Goal: Communication & Community: Answer question/provide support

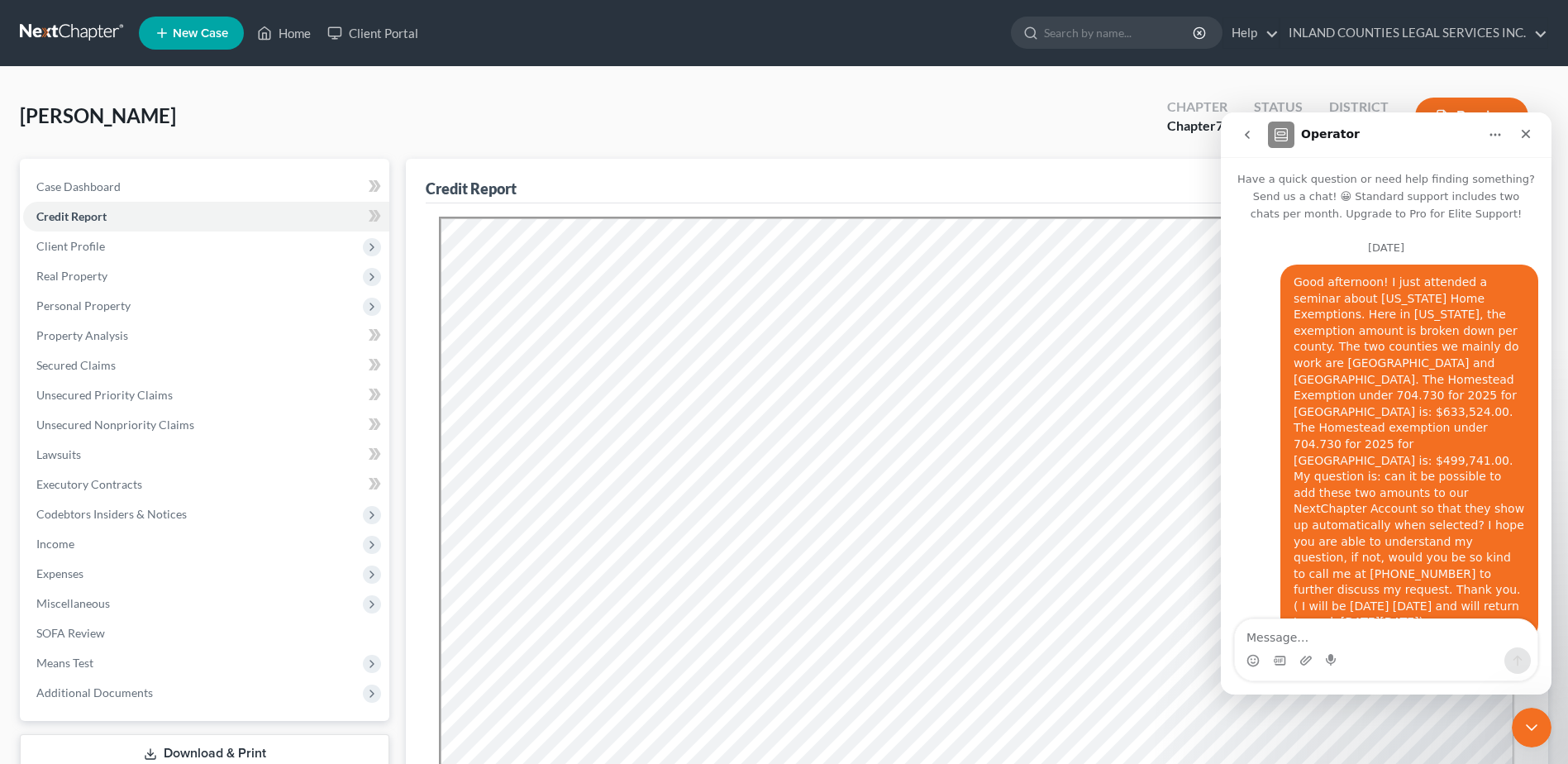
scroll to position [6415, 0]
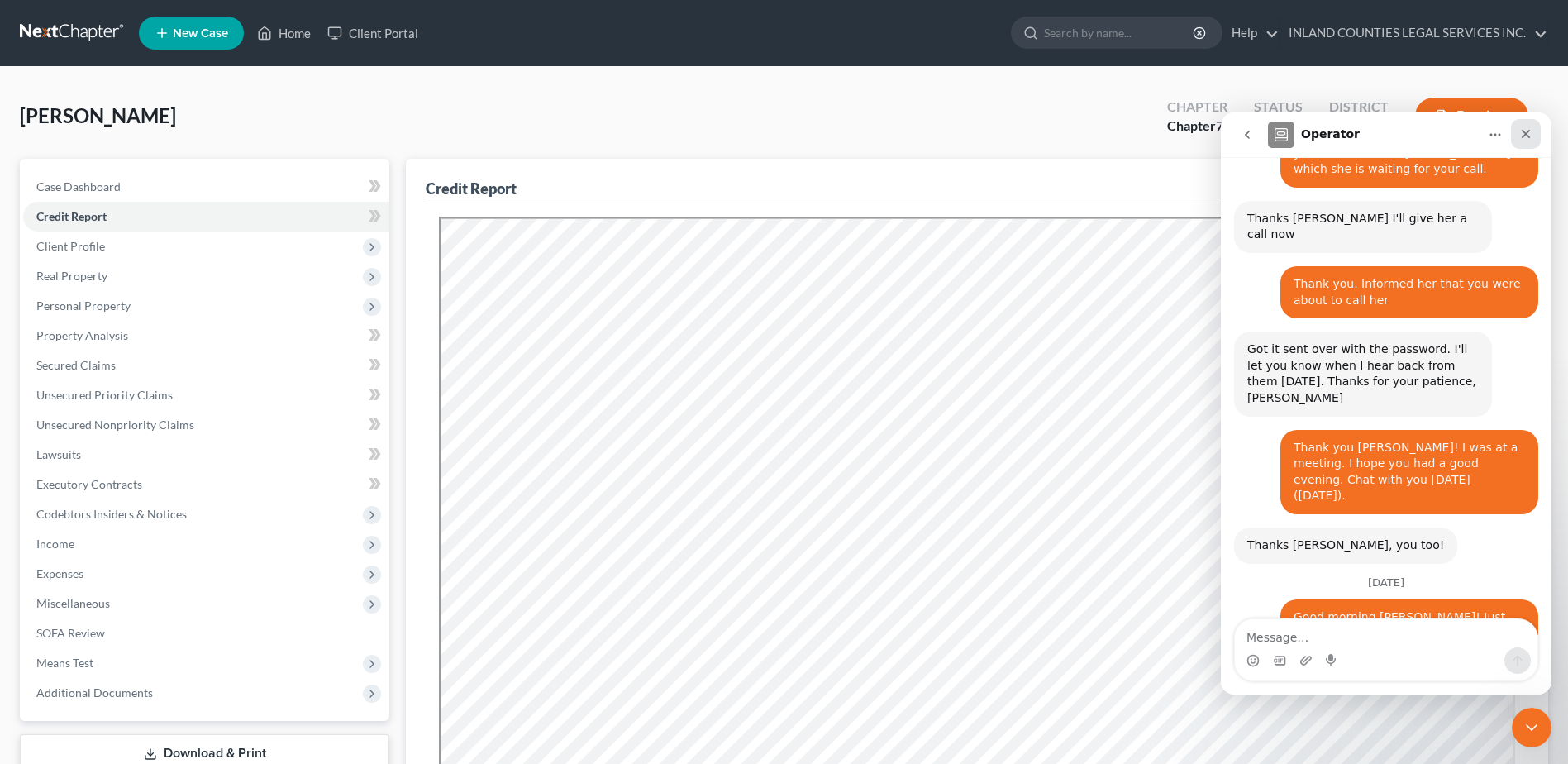
click at [1522, 133] on icon "Close" at bounding box center [1526, 133] width 13 height 13
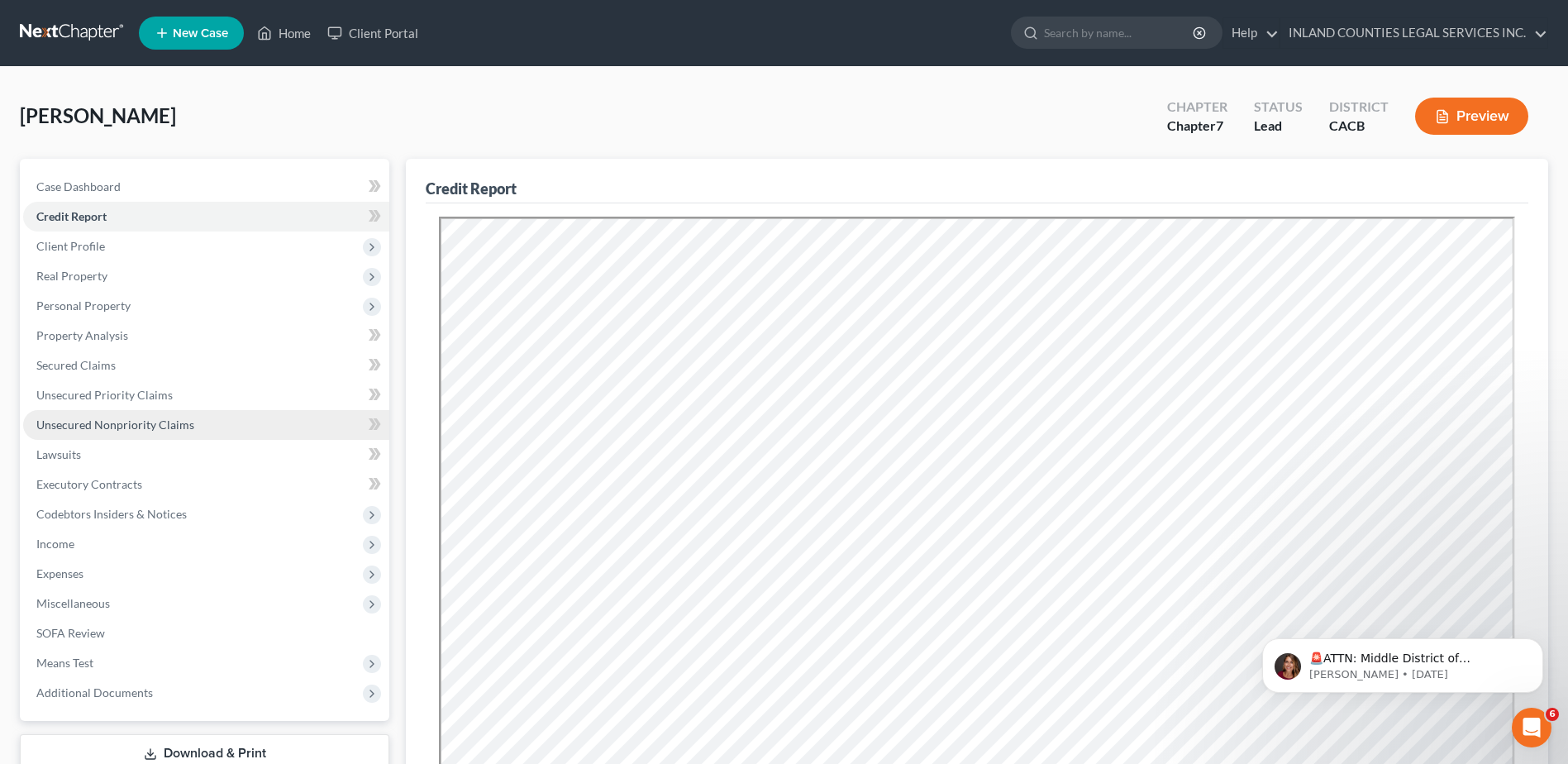
click at [132, 424] on span "Unsecured Nonpriority Claims" at bounding box center [115, 424] width 158 height 14
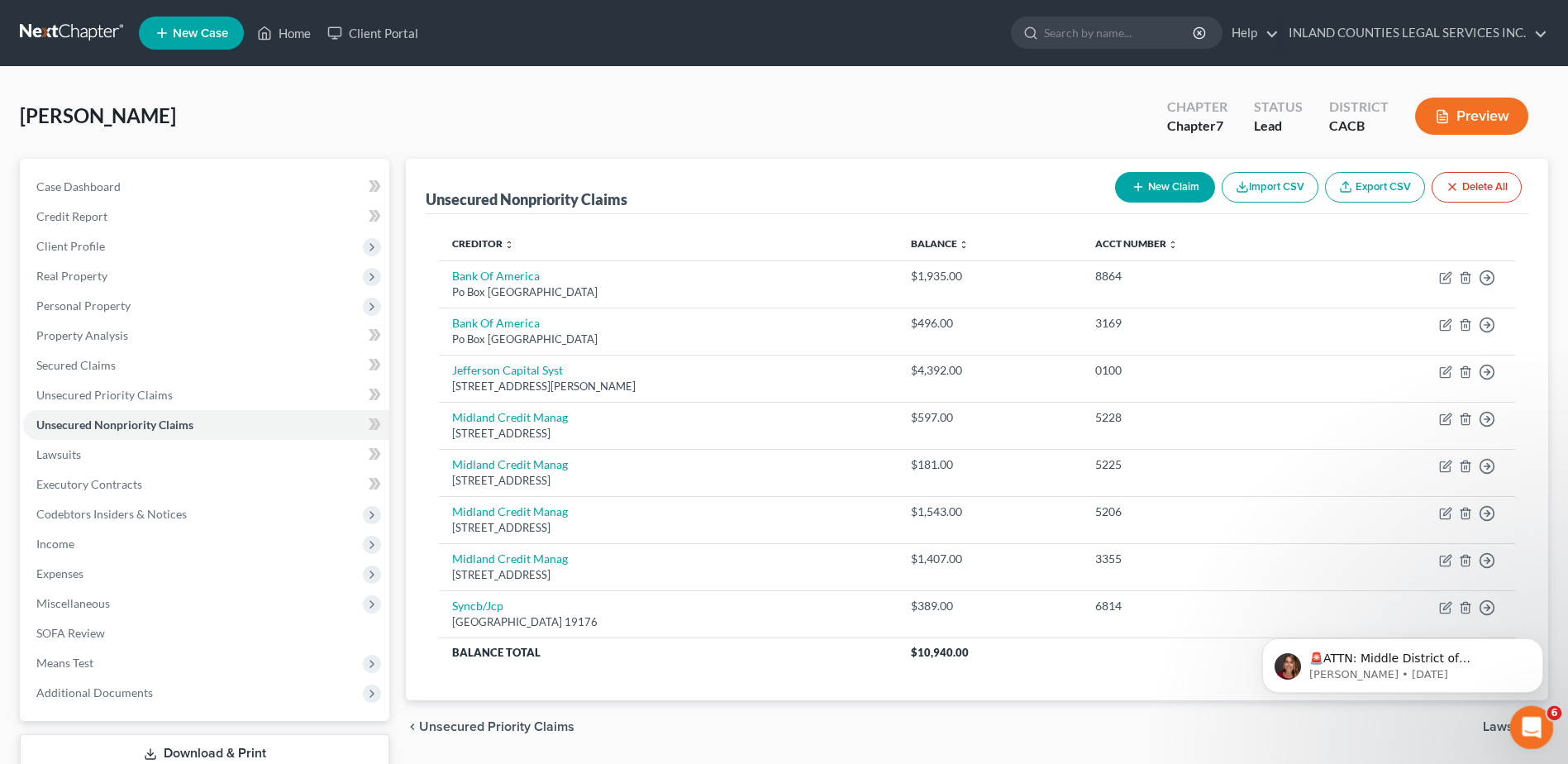
click at [1529, 722] on icon "Open Intercom Messenger" at bounding box center [1529, 725] width 27 height 27
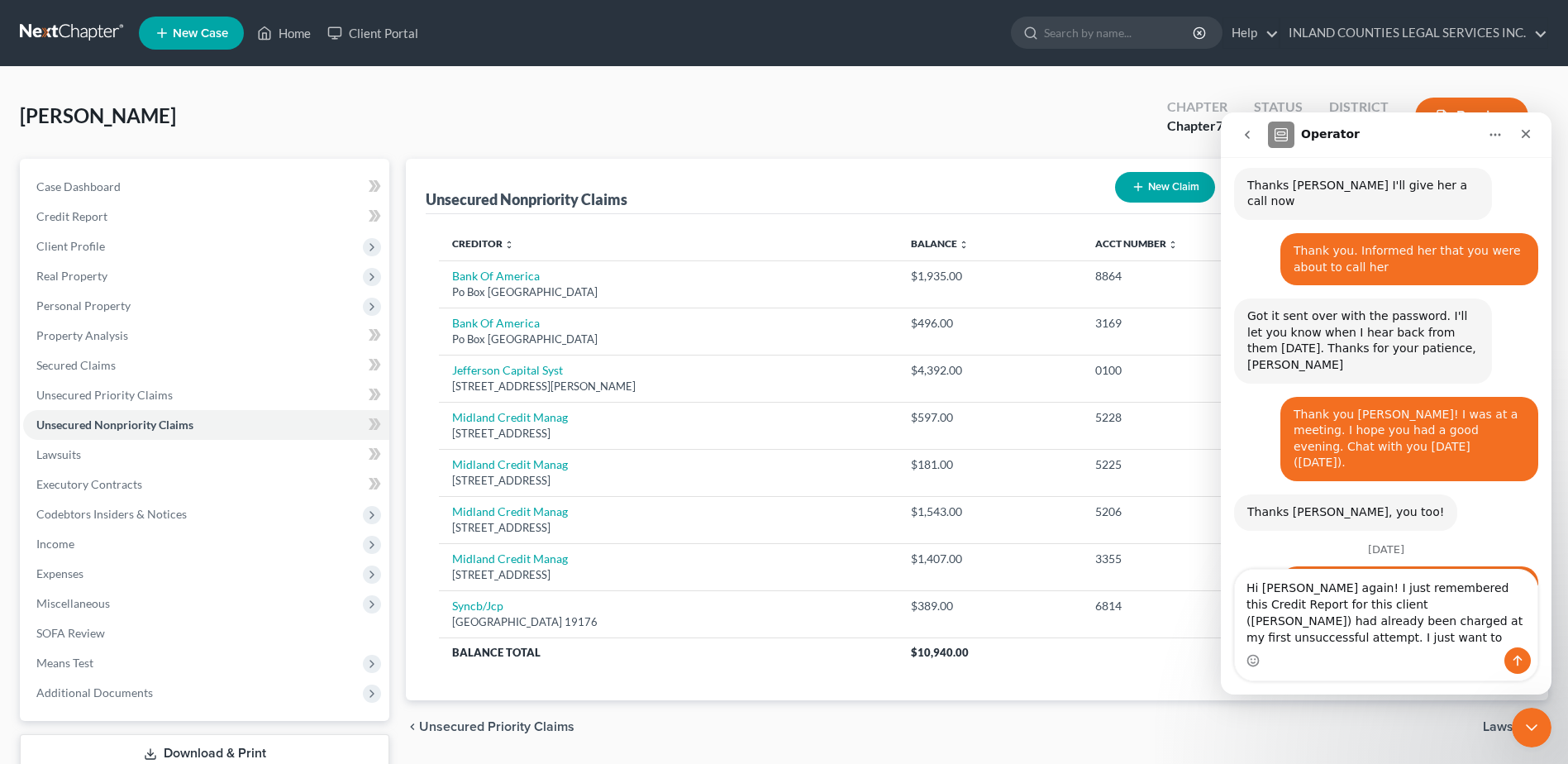
scroll to position [6465, 0]
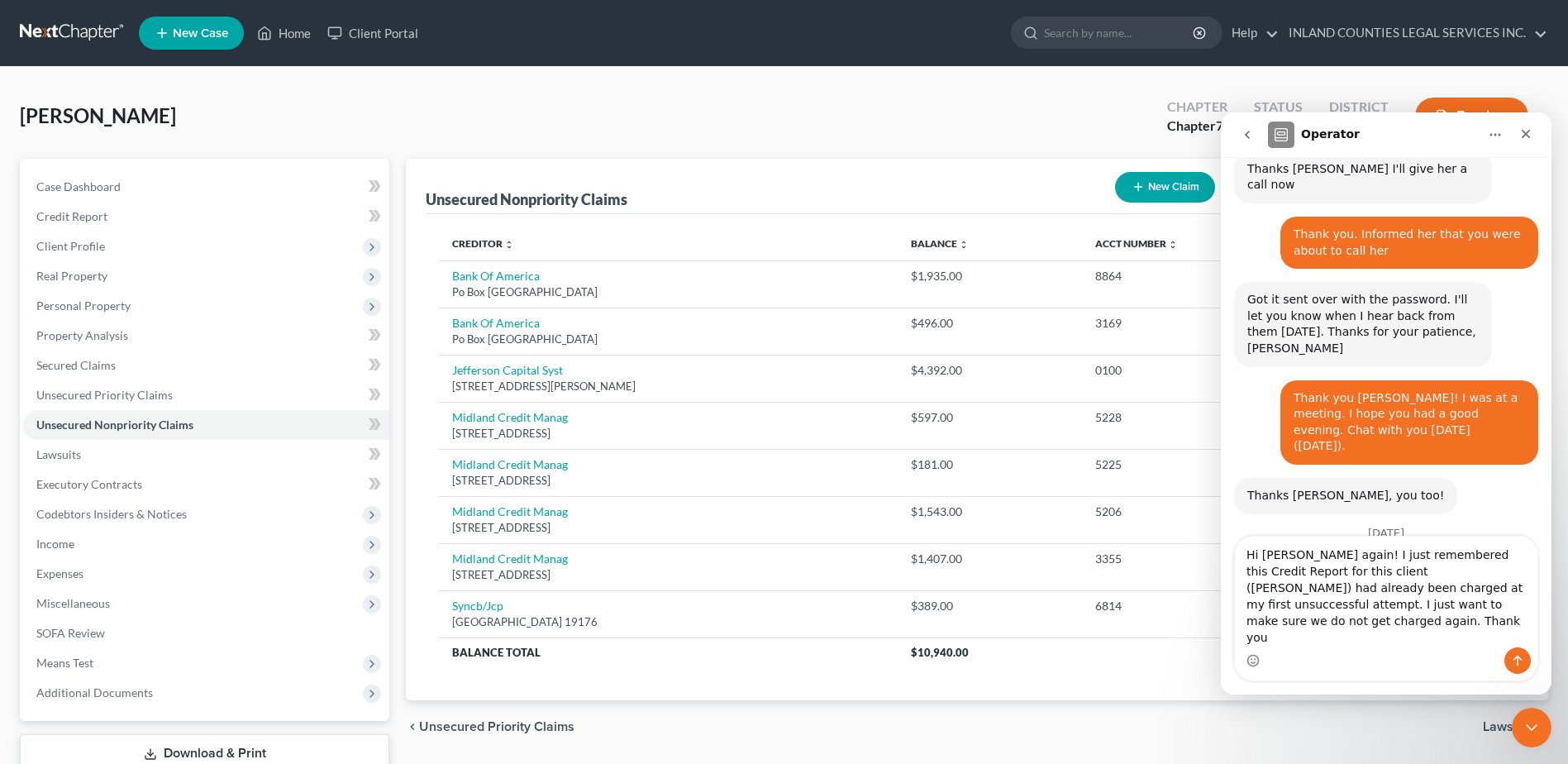
type textarea "Hi [PERSON_NAME] again! I just remembered this Credit Report for this client ([…"
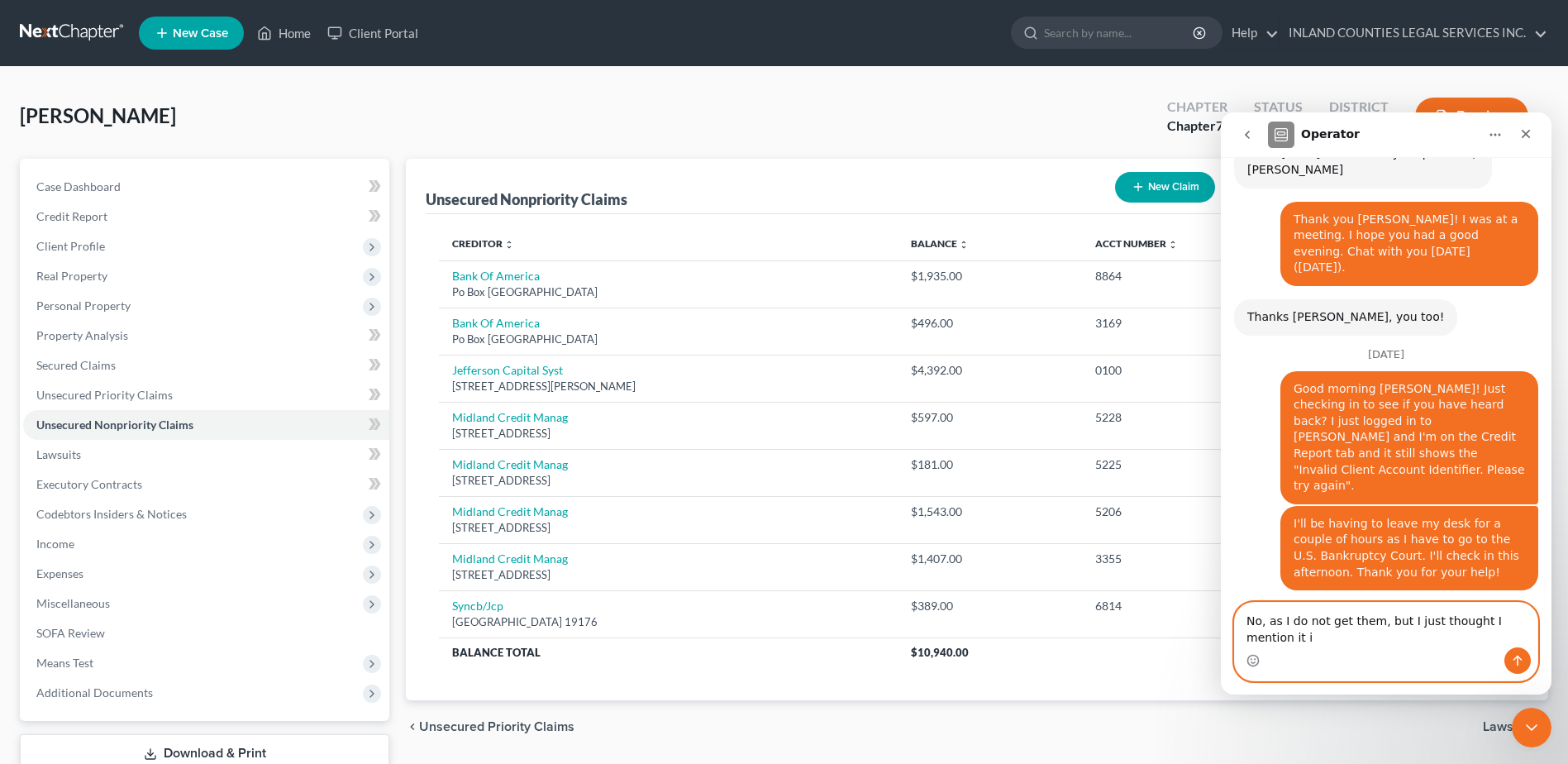
scroll to position [6660, 0]
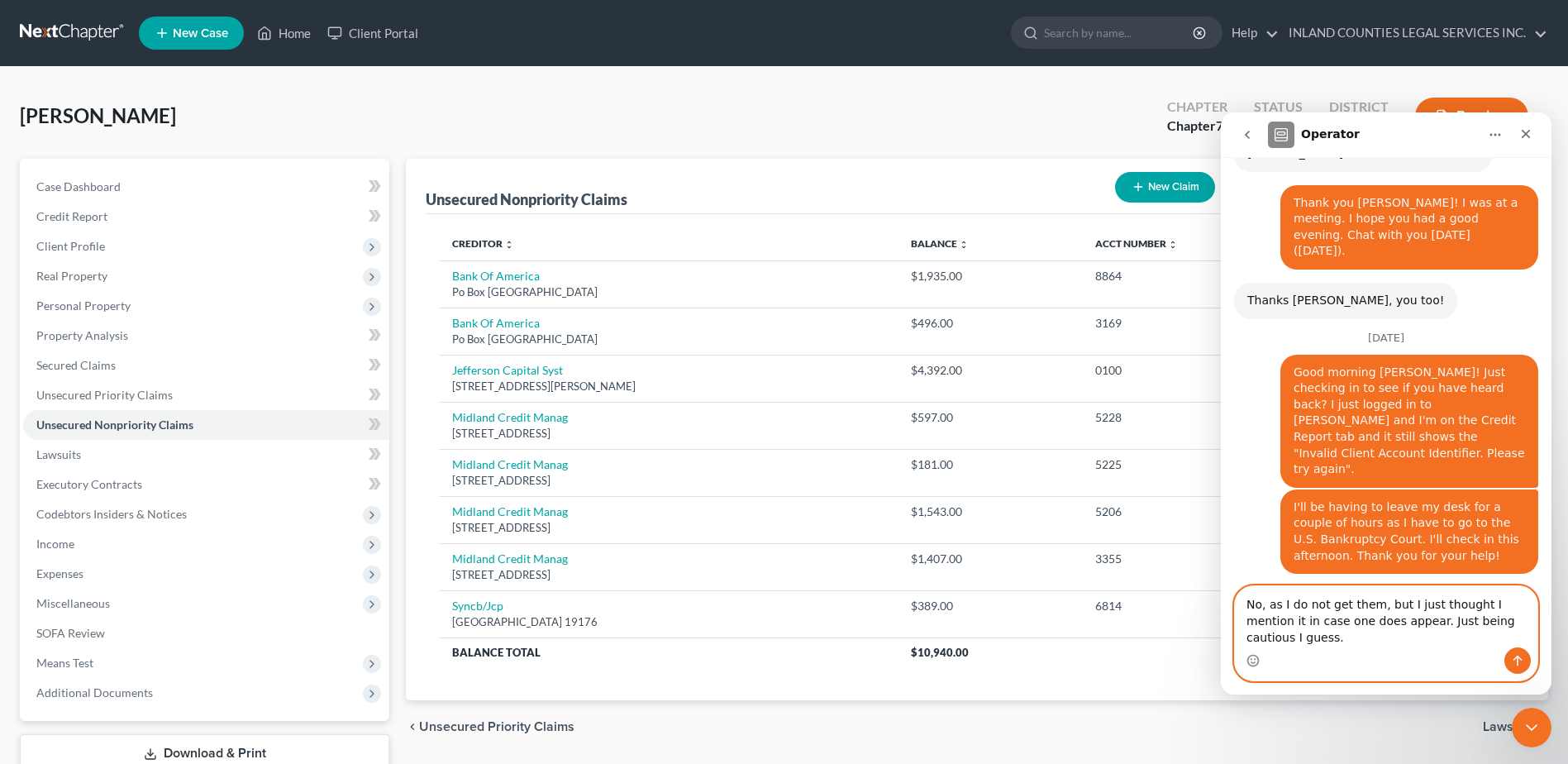
click at [1263, 623] on textarea "No, as I do not get them, but I just thought I mention it in case one does appe…" at bounding box center [1386, 617] width 302 height 62
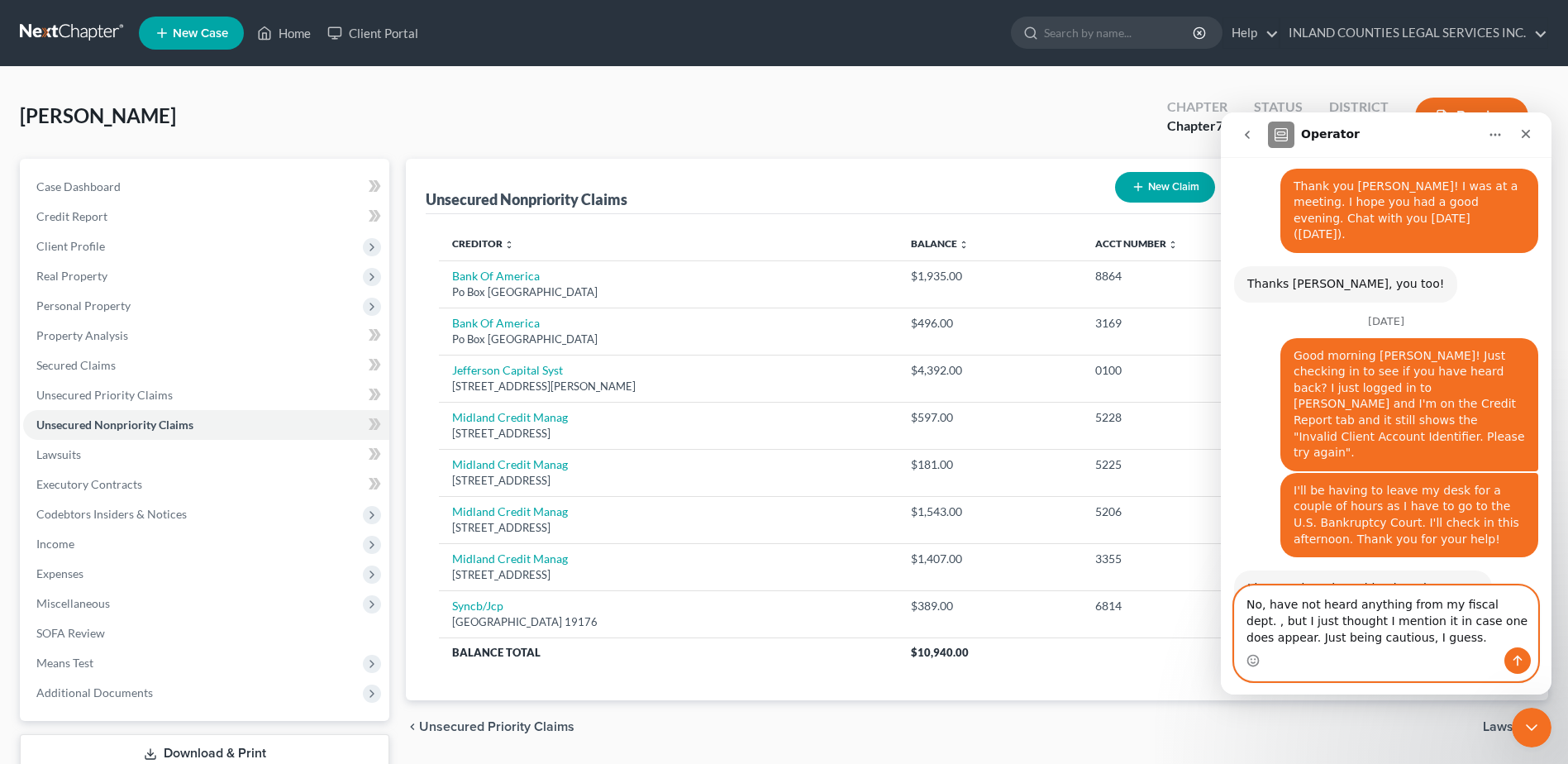
type textarea "No, have not heard anything from my fiscal dept. , but I just thought I mention…"
click at [1518, 657] on icon "Send a message…" at bounding box center [1518, 661] width 9 height 11
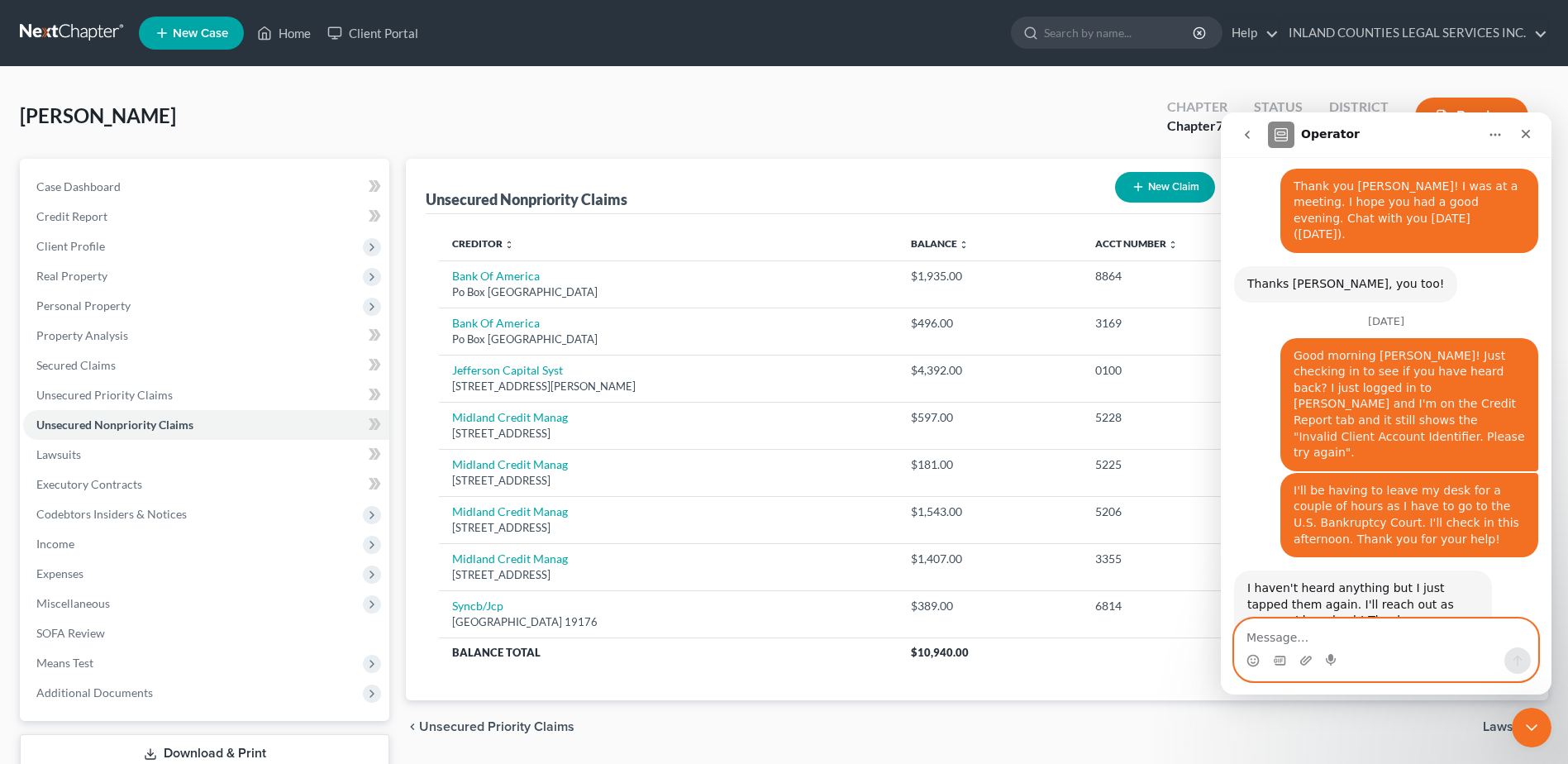
scroll to position [6741, 0]
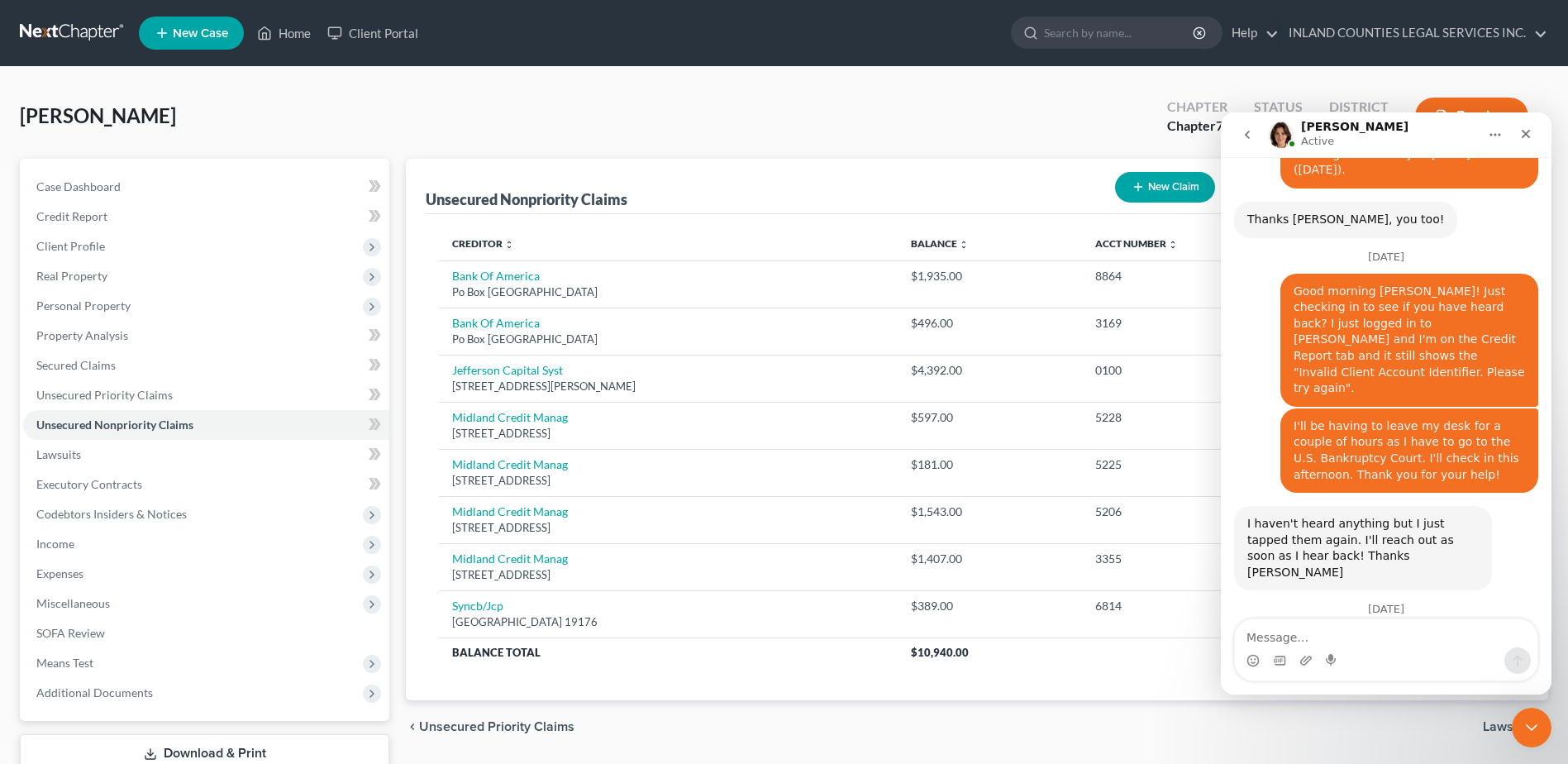
click at [1244, 659] on div "Intercom messenger" at bounding box center [1386, 660] width 302 height 26
drag, startPoint x: 1254, startPoint y: 660, endPoint x: 2800, endPoint y: 813, distance: 1553.6
click at [1254, 660] on icon "Emoji picker" at bounding box center [1253, 660] width 13 height 13
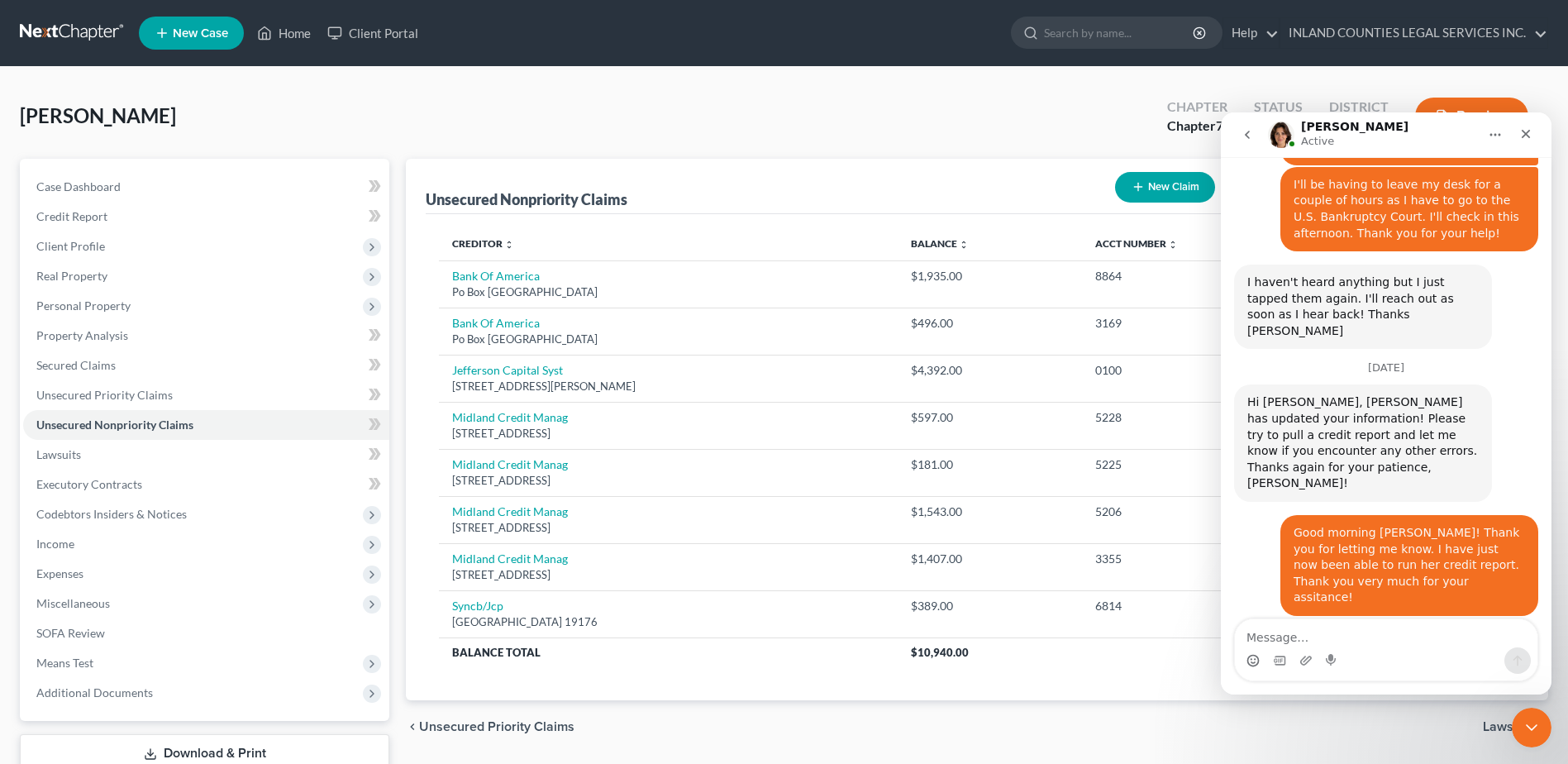
scroll to position [6997, 0]
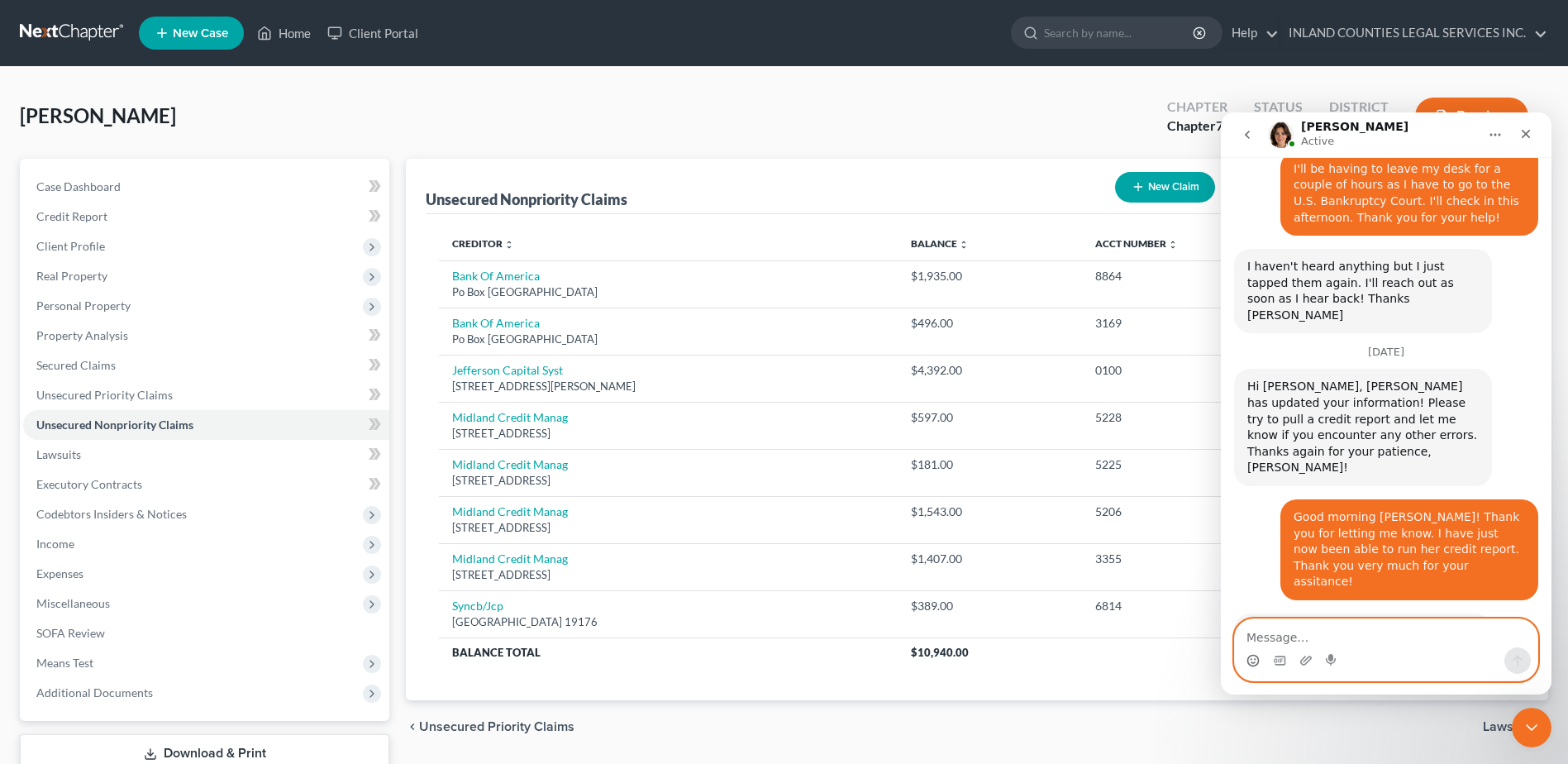
click at [1270, 635] on textarea "Message…" at bounding box center [1386, 633] width 302 height 28
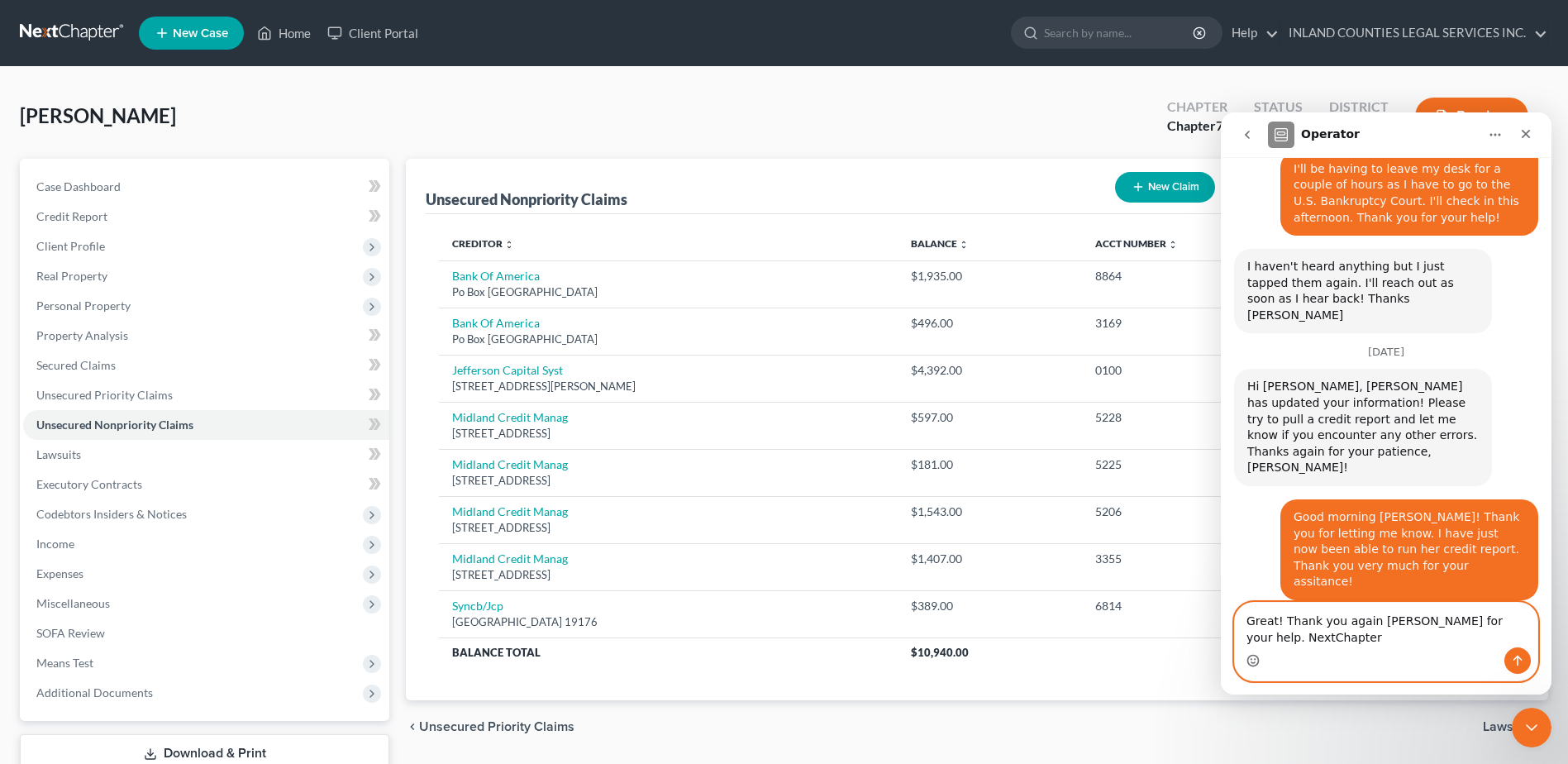
scroll to position [7014, 0]
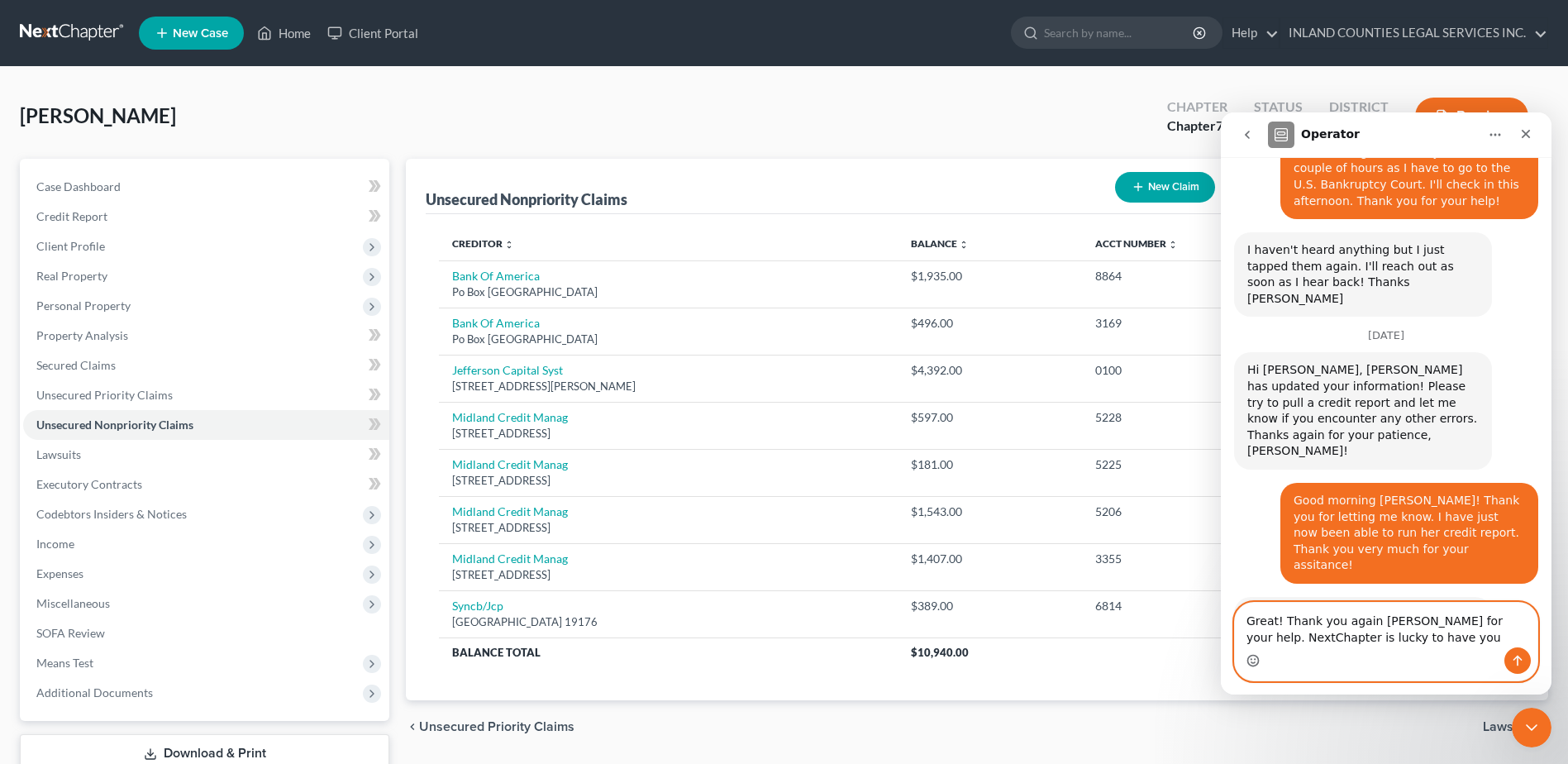
type textarea "Great! Thank you again [PERSON_NAME] for your help. NextChapter is lucky to hav…"
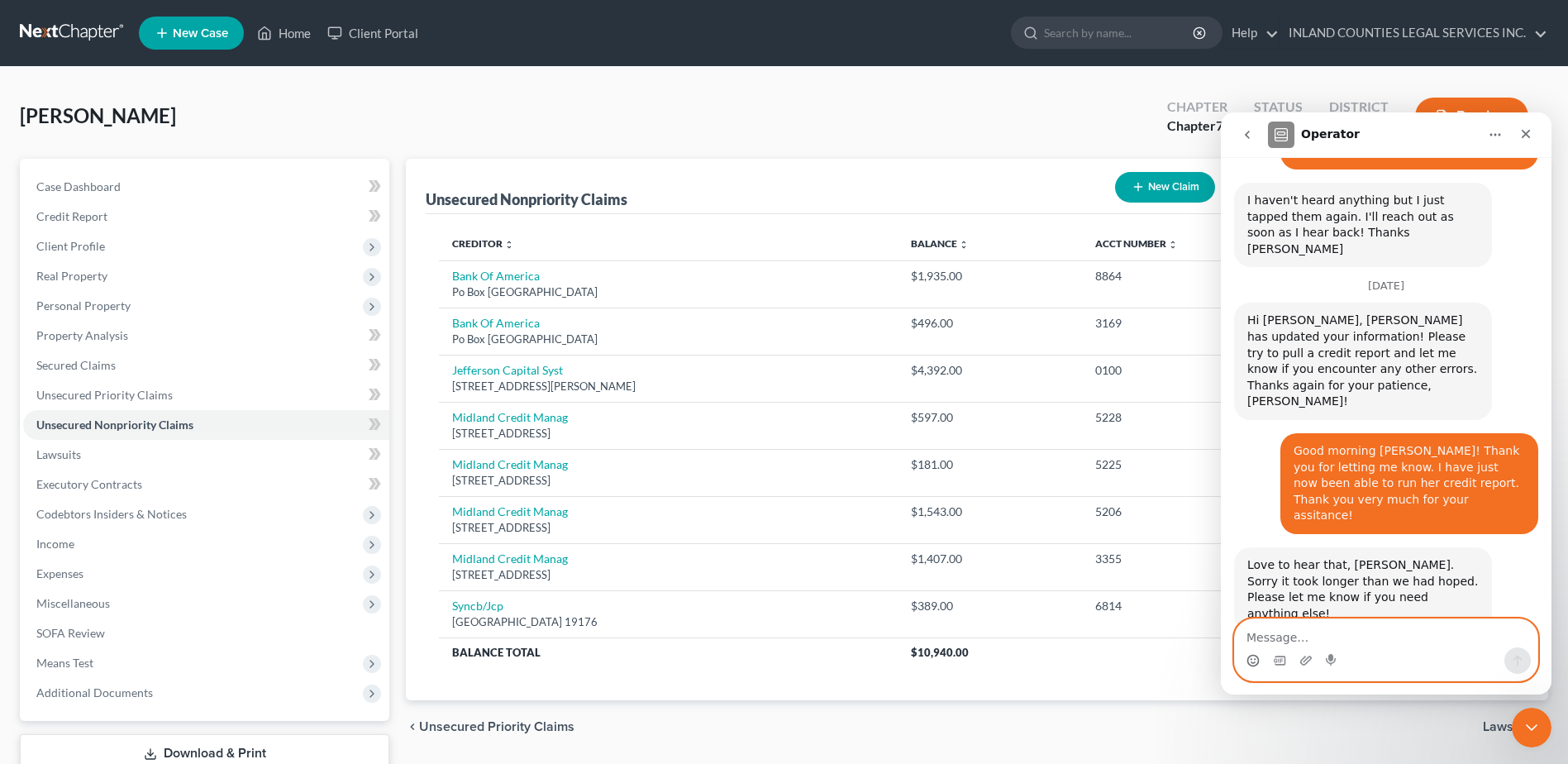
scroll to position [7113, 0]
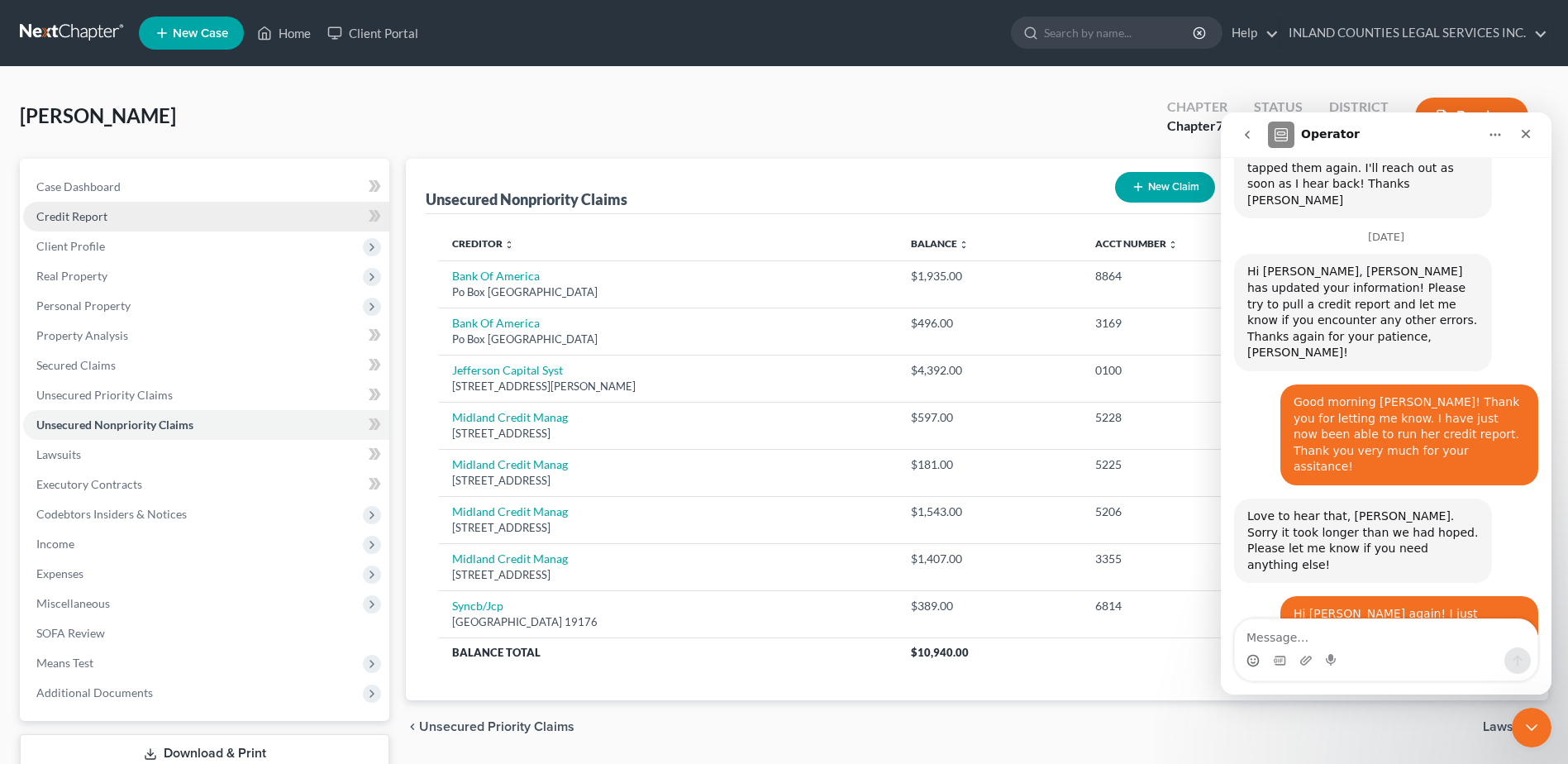
click at [80, 217] on span "Credit Report" at bounding box center [72, 215] width 71 height 14
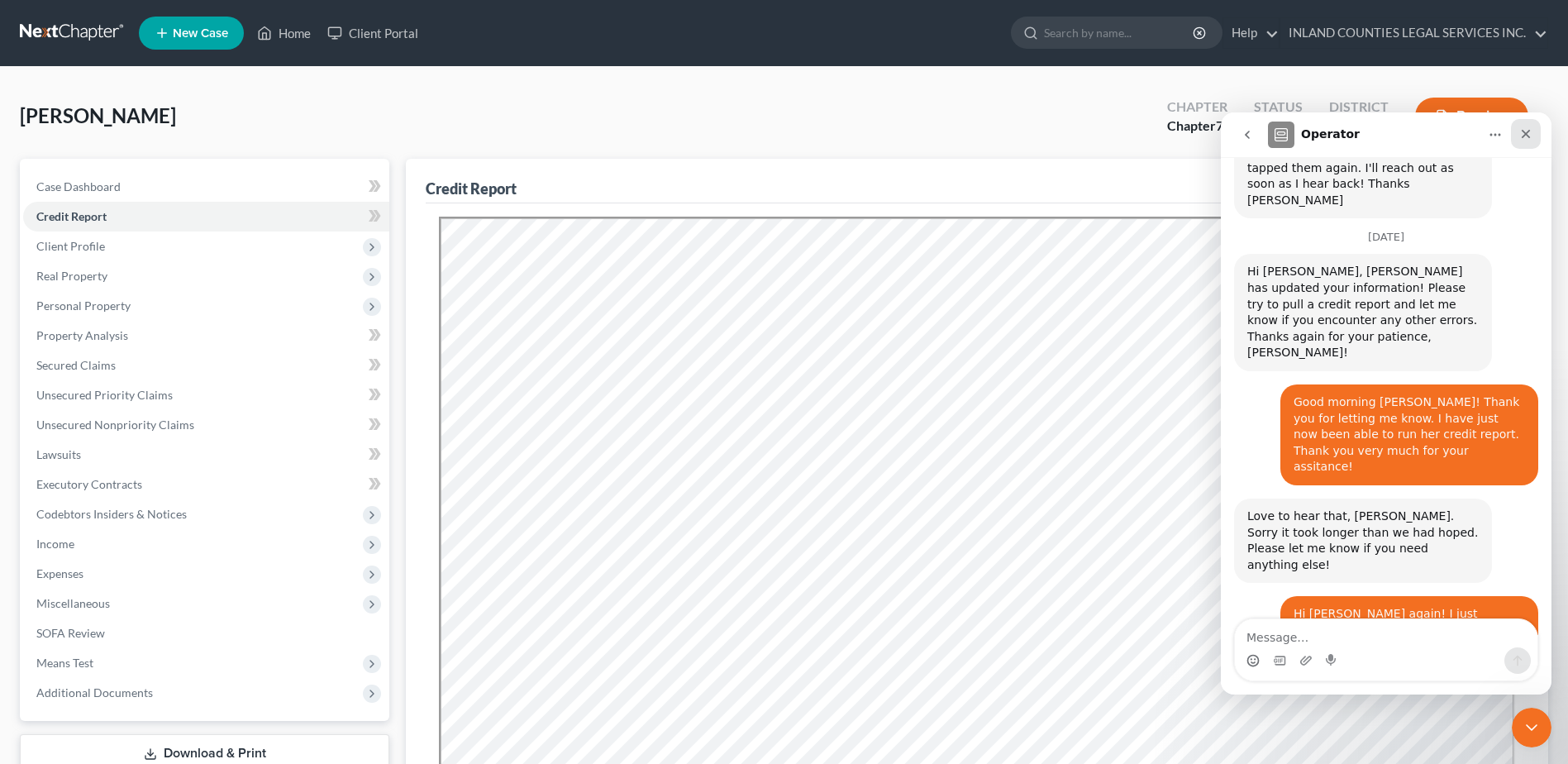
click at [1533, 134] on div "Close" at bounding box center [1526, 134] width 30 height 30
